Goal: Information Seeking & Learning: Learn about a topic

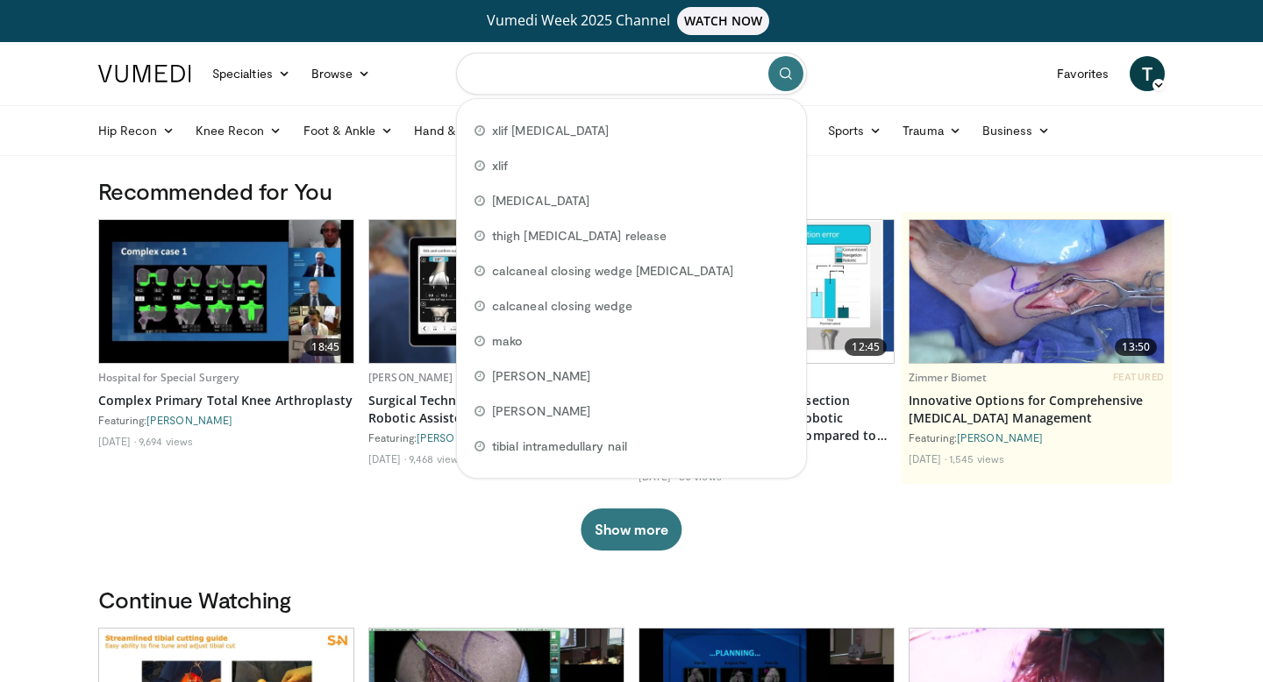
click at [537, 80] on input "Search topics, interventions" at bounding box center [631, 74] width 351 height 42
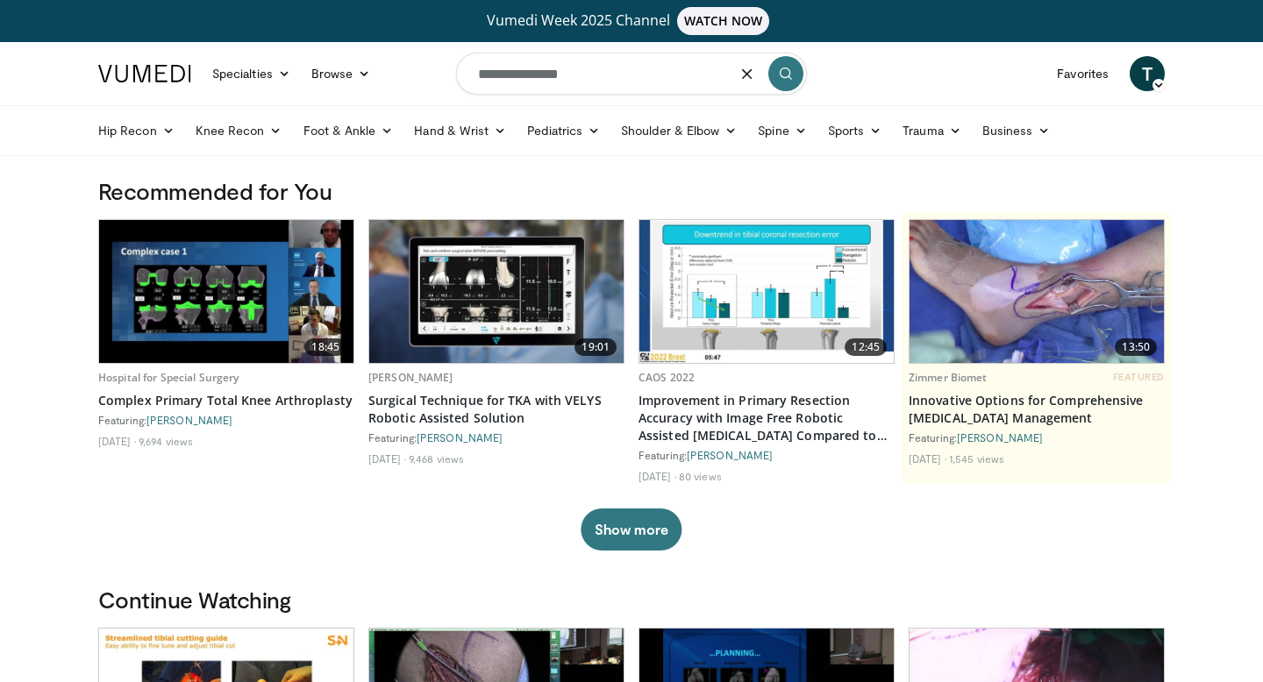
type input "**********"
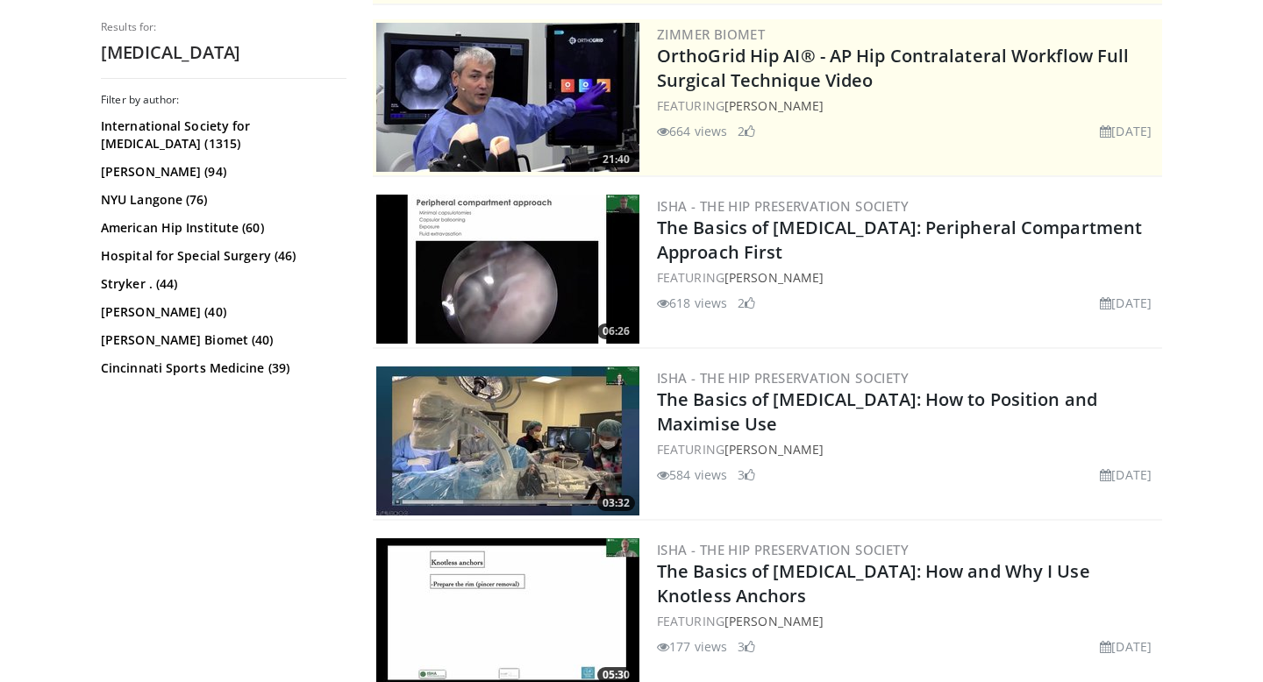
scroll to position [396, 0]
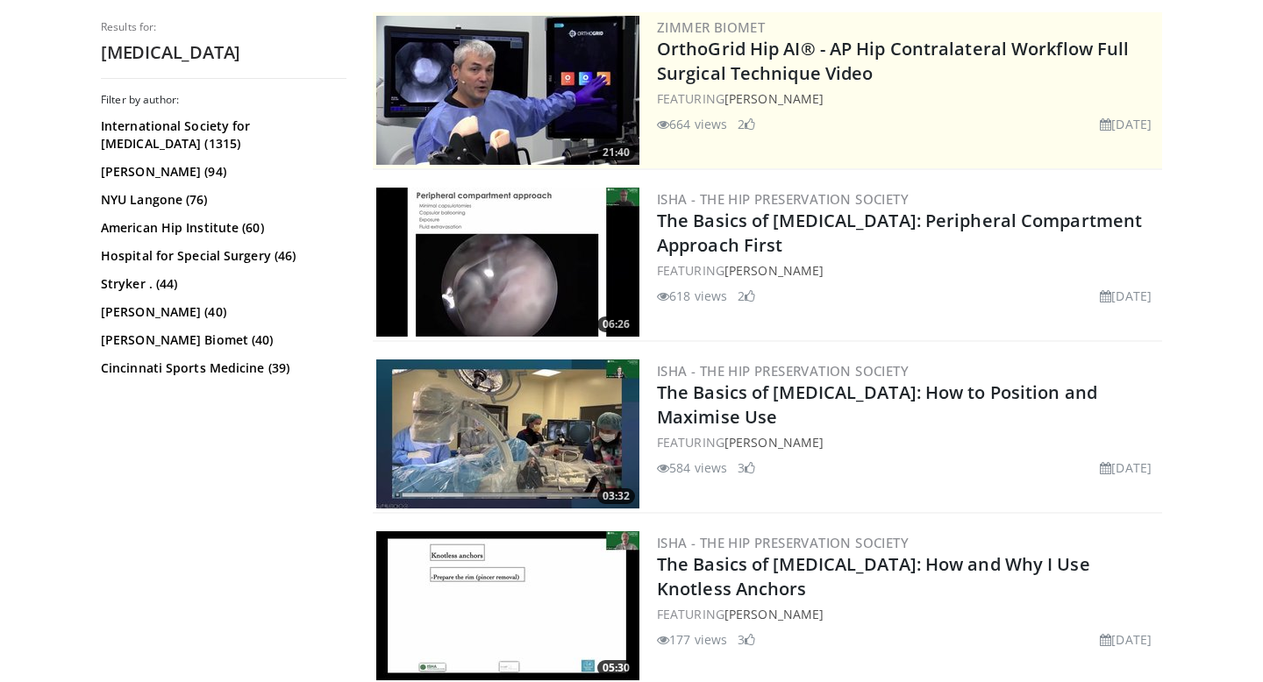
click at [517, 318] on img at bounding box center [507, 262] width 263 height 149
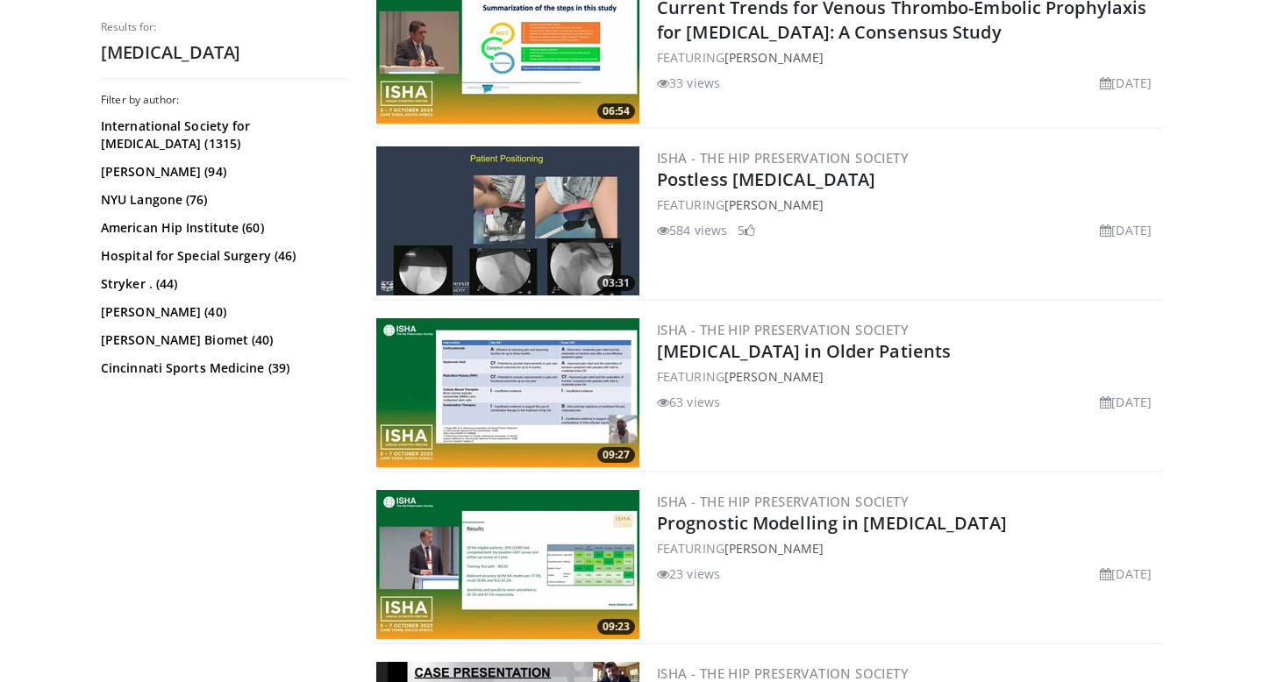
scroll to position [3374, 0]
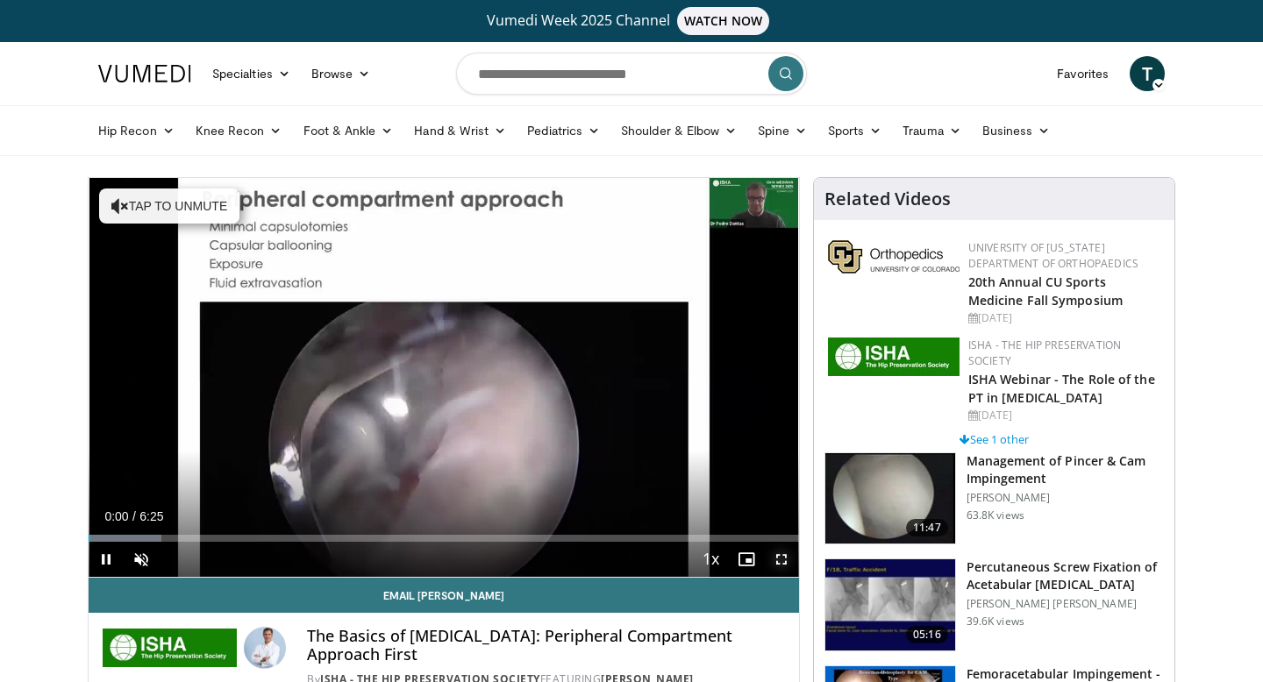
click at [785, 557] on span "Video Player" at bounding box center [781, 559] width 35 height 35
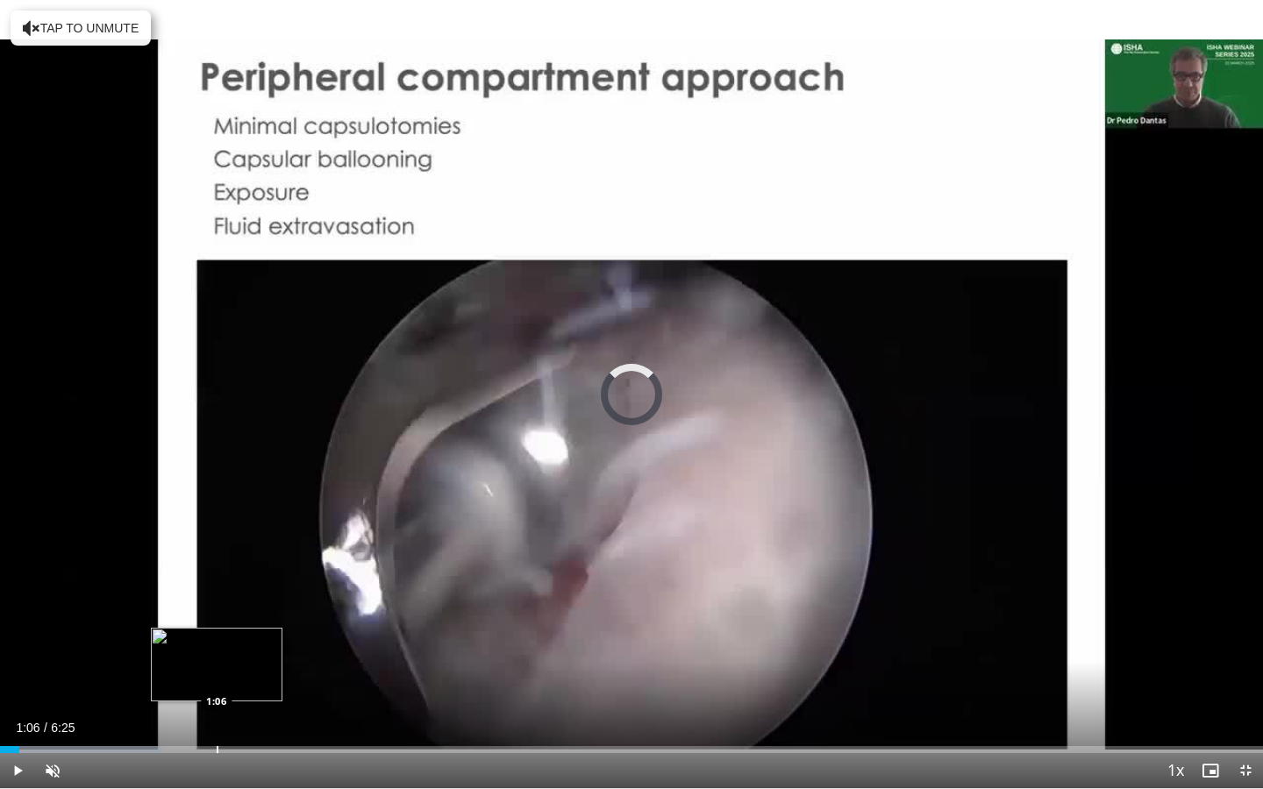
click at [217, 681] on div "Progress Bar" at bounding box center [218, 749] width 2 height 7
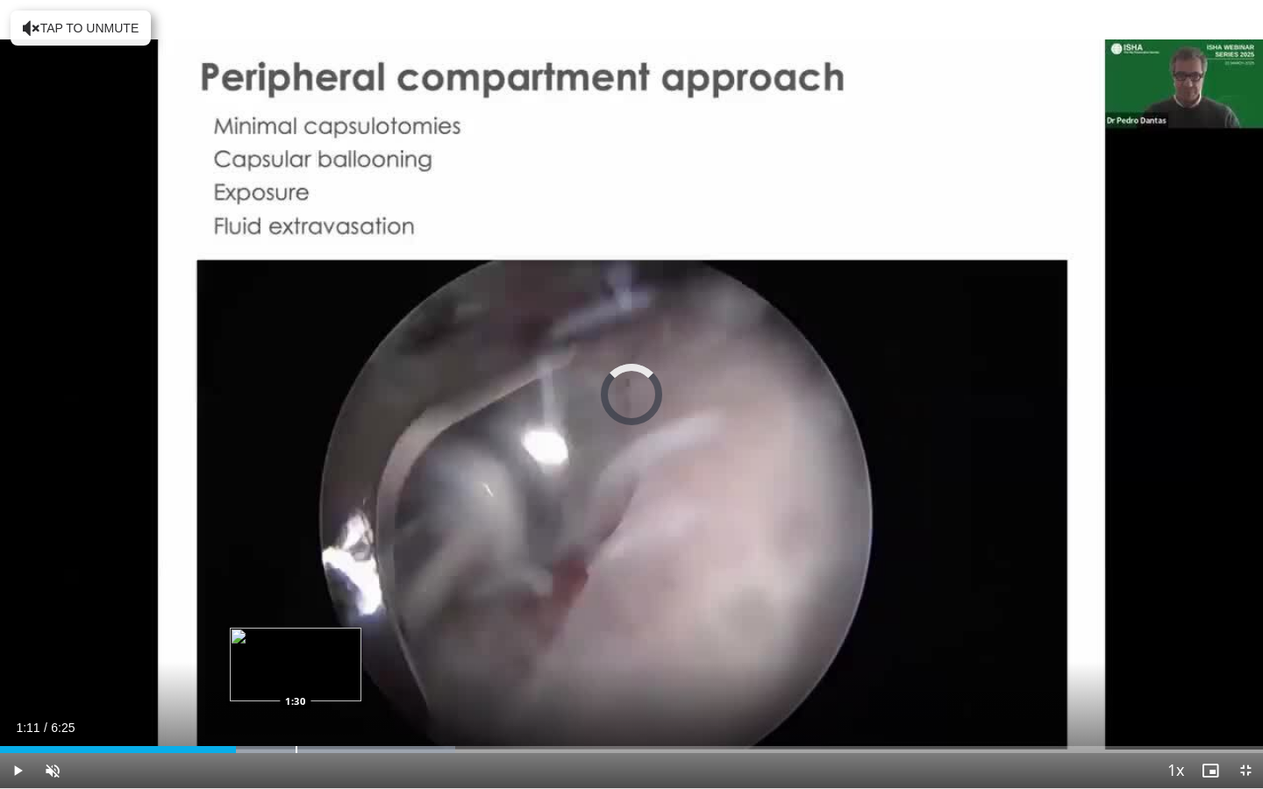
click at [296, 681] on div "Progress Bar" at bounding box center [297, 749] width 2 height 7
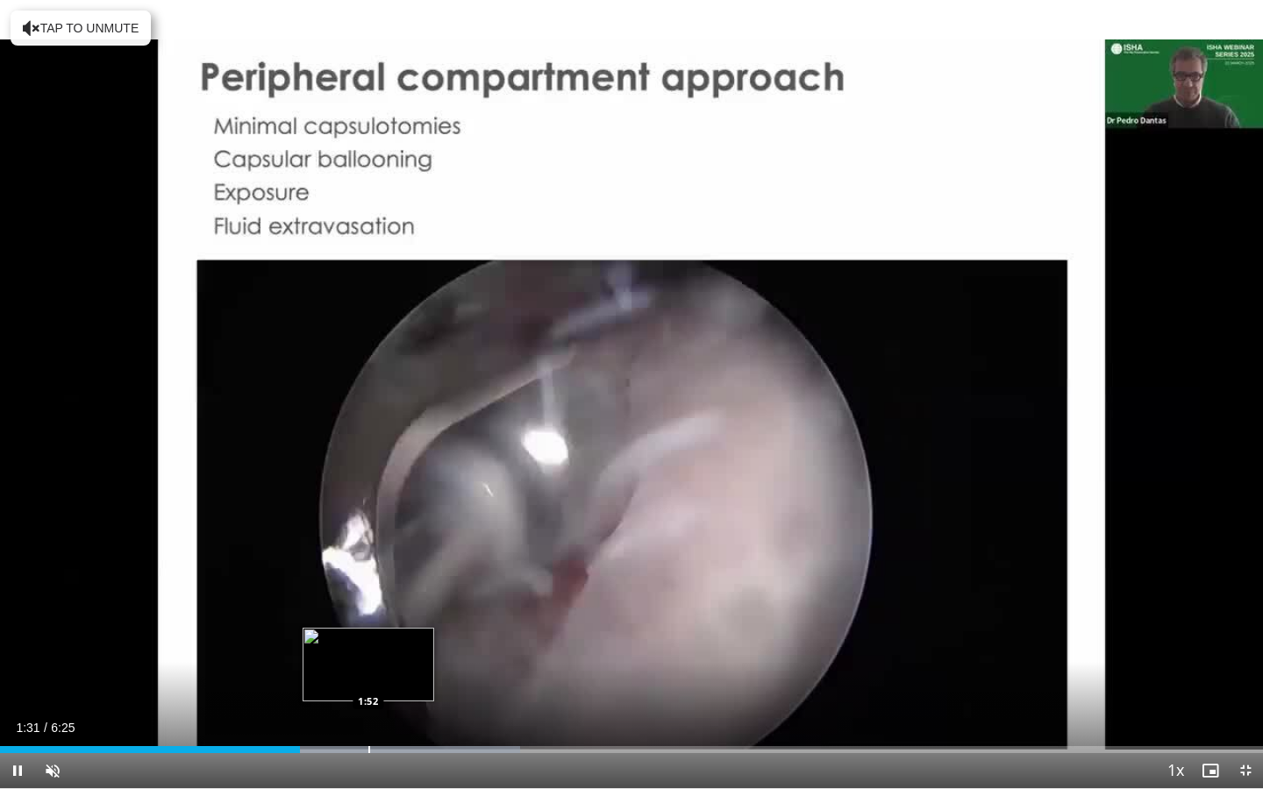
click at [370, 681] on div "Progress Bar" at bounding box center [369, 749] width 2 height 7
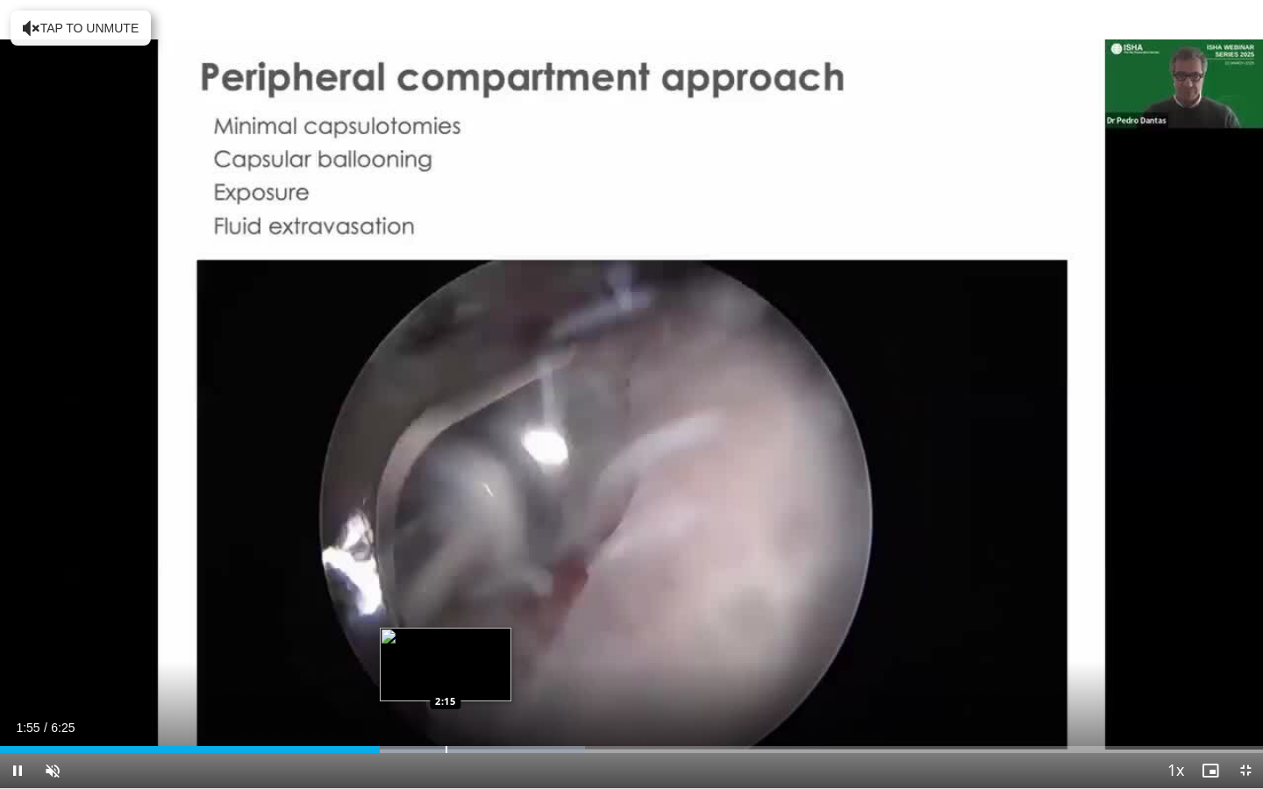
click at [445, 681] on div "Loaded : 46.35% 1:55 2:15" at bounding box center [631, 745] width 1263 height 17
click at [1247, 681] on span "Video Player" at bounding box center [1245, 770] width 35 height 35
